Goal: Task Accomplishment & Management: Manage account settings

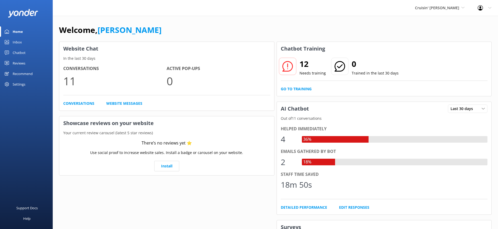
click at [15, 85] on div "Settings" at bounding box center [19, 84] width 13 height 11
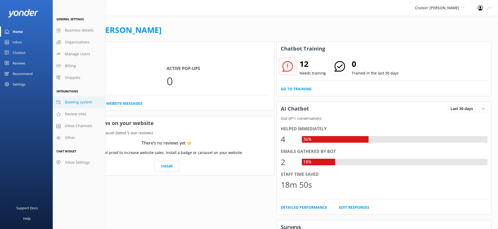
click at [82, 100] on span "Booking system" at bounding box center [78, 102] width 27 height 6
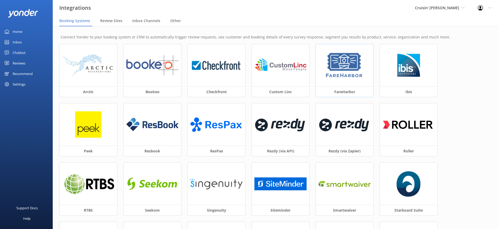
click at [354, 77] on img at bounding box center [344, 65] width 40 height 26
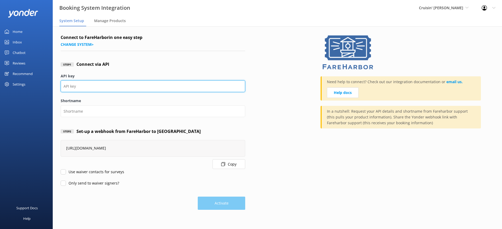
click at [90, 89] on input "API key" at bounding box center [153, 86] width 184 height 12
paste input "f298b4f5-db29-4d57-bf8e-eaab603c6c89"
type input "f298b4f5-db29-4d57-bf8e-eaab603c6c89"
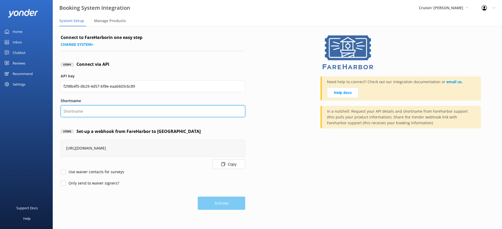
click at [82, 117] on input "Shortname" at bounding box center [153, 111] width 184 height 12
paste input "f298b4f5-db29-4d57-bf8e-eaab603c6c89"
click at [86, 111] on input "f298b4f5-db29-4d57-bf8e-eaab603c6c89" at bounding box center [153, 111] width 184 height 12
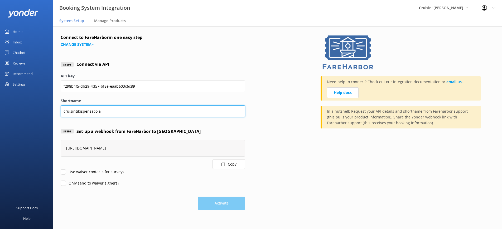
type input "cruisintikispensacola"
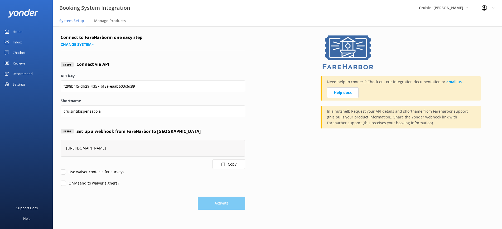
click at [69, 176] on form "Connect to FareHarbor in one easy step Change system > Step 1 Connect via API A…" at bounding box center [153, 122] width 184 height 176
drag, startPoint x: 62, startPoint y: 183, endPoint x: 62, endPoint y: 178, distance: 4.2
click at [62, 183] on input "Only send to waiver signers?" at bounding box center [63, 183] width 5 height 5
checkbox input "true"
click at [62, 169] on label "Use waiver contacts for surveys" at bounding box center [92, 172] width 63 height 6
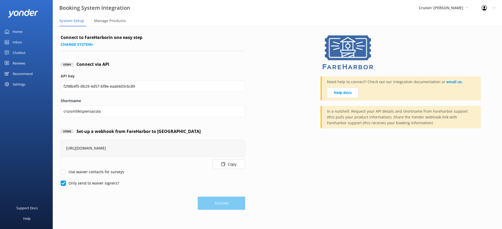
click at [62, 169] on input "Use waiver contacts for surveys" at bounding box center [63, 171] width 5 height 5
checkbox input "true"
click at [62, 183] on input "Only send to waiver signers?" at bounding box center [63, 183] width 5 height 5
checkbox input "false"
click at [61, 172] on input "Use waiver contacts for surveys" at bounding box center [63, 171] width 5 height 5
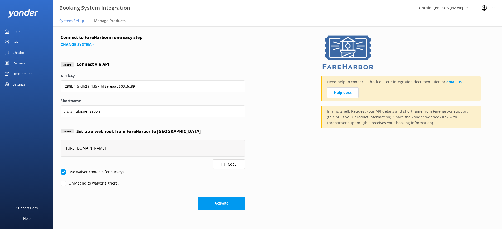
checkbox input "false"
click at [217, 205] on button "Activate" at bounding box center [221, 203] width 47 height 13
click at [115, 24] on div "Manage Products" at bounding box center [111, 21] width 34 height 11
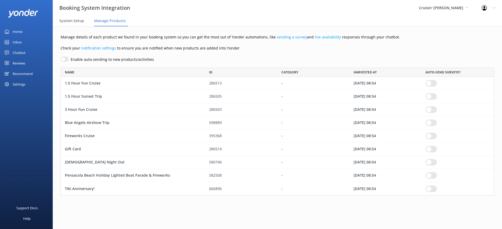
scroll to position [124, 429]
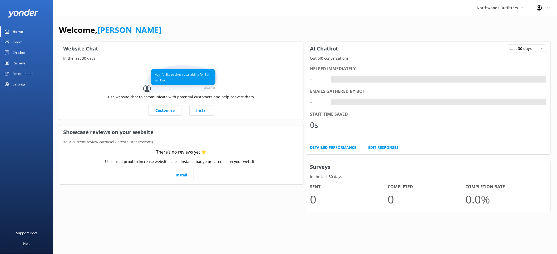
click at [19, 84] on div "Settings" at bounding box center [19, 84] width 13 height 11
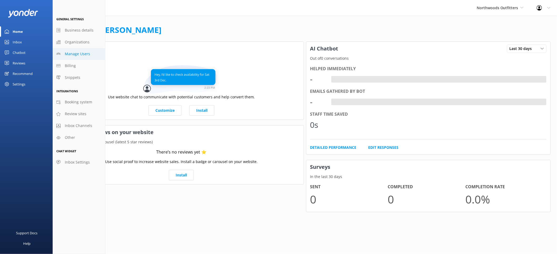
click at [72, 58] on link "Manage Users" at bounding box center [79, 54] width 53 height 12
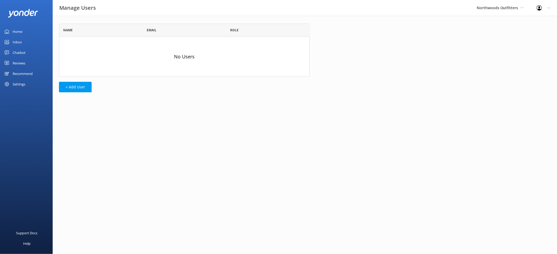
scroll to position [48, 246]
click at [59, 84] on button "+ Add User" at bounding box center [75, 87] width 33 height 11
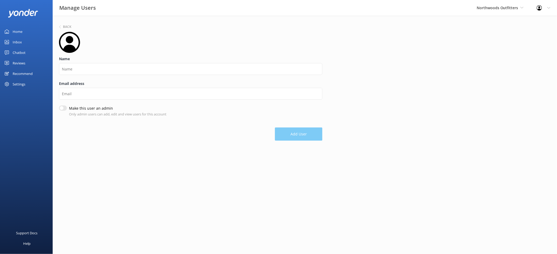
click at [107, 79] on div "Name" at bounding box center [190, 68] width 263 height 25
click at [63, 107] on input "Make this user an admin" at bounding box center [63, 108] width 8 height 5
checkbox input "true"
click at [82, 74] on input "Name" at bounding box center [190, 69] width 263 height 12
type input "[PERSON_NAME]"
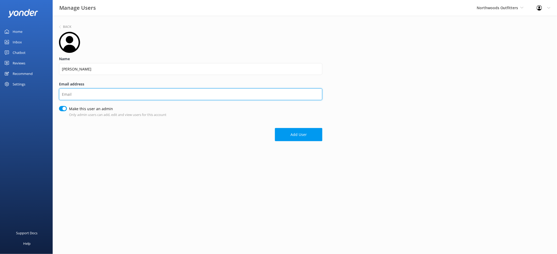
click at [73, 95] on input "Email address" at bounding box center [190, 95] width 263 height 12
paste input "[PERSON_NAME][EMAIL_ADDRESS][DOMAIN_NAME]"
type input "[PERSON_NAME][EMAIL_ADDRESS][DOMAIN_NAME]"
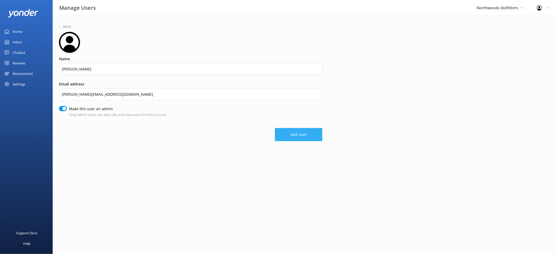
click at [293, 133] on button "Add User" at bounding box center [298, 134] width 47 height 13
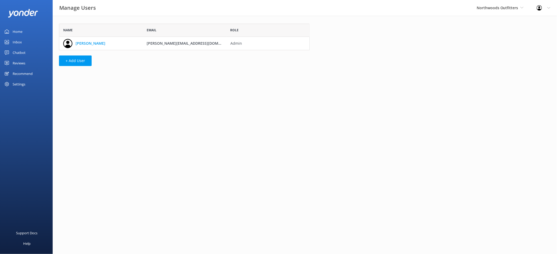
scroll to position [22, 246]
